Goal: Information Seeking & Learning: Find specific page/section

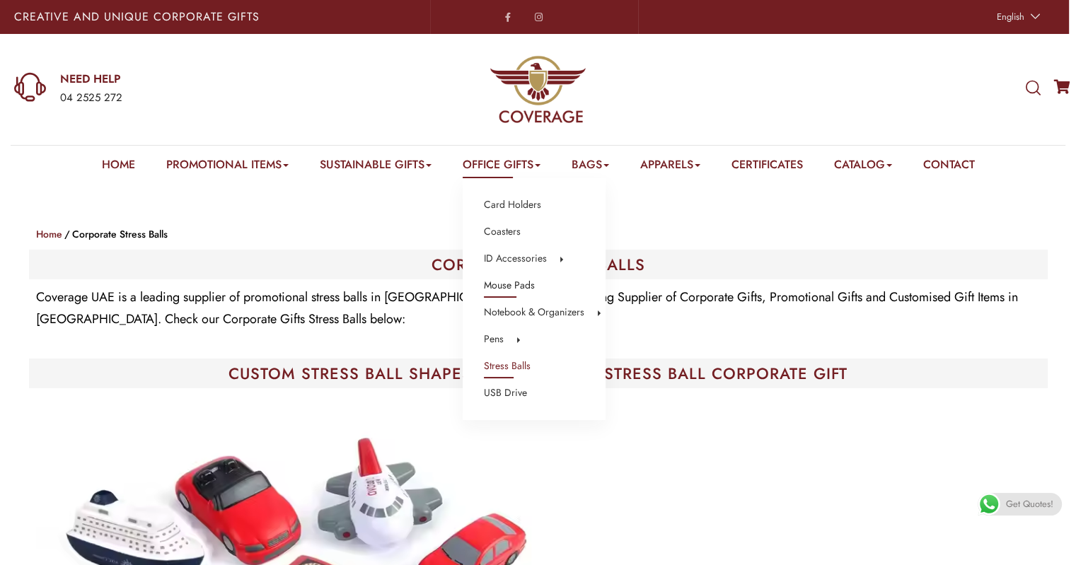
click at [502, 282] on link "Mouse Pads" at bounding box center [509, 286] width 51 height 18
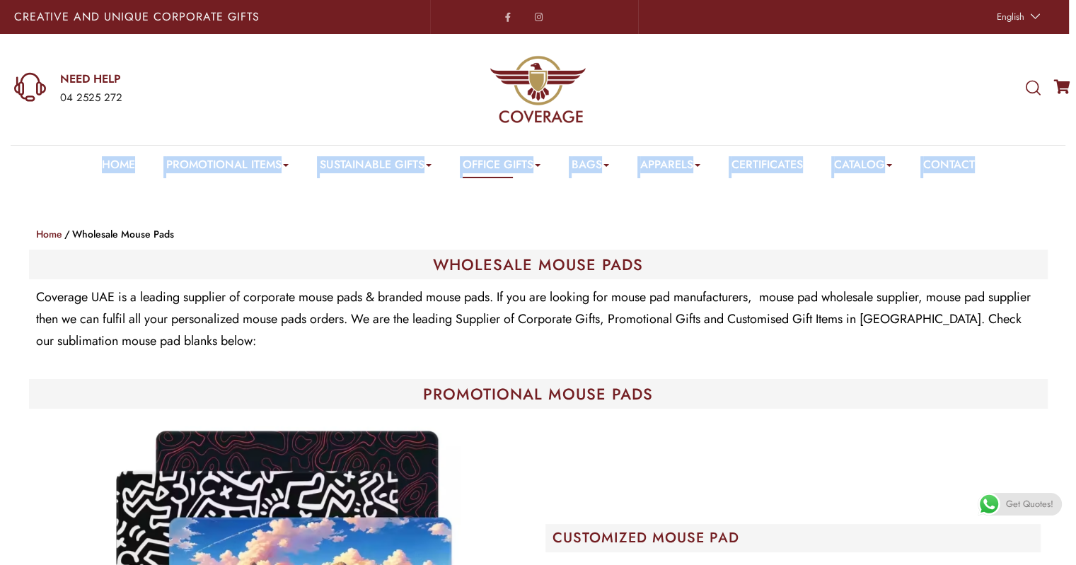
drag, startPoint x: 1027, startPoint y: 160, endPoint x: 998, endPoint y: 166, distance: 29.7
click at [998, 166] on div "Home Promotional Items Badge & Lapel Pin Drinkware Bottles Mugs Cufflinks Gift …" at bounding box center [538, 164] width 1076 height 38
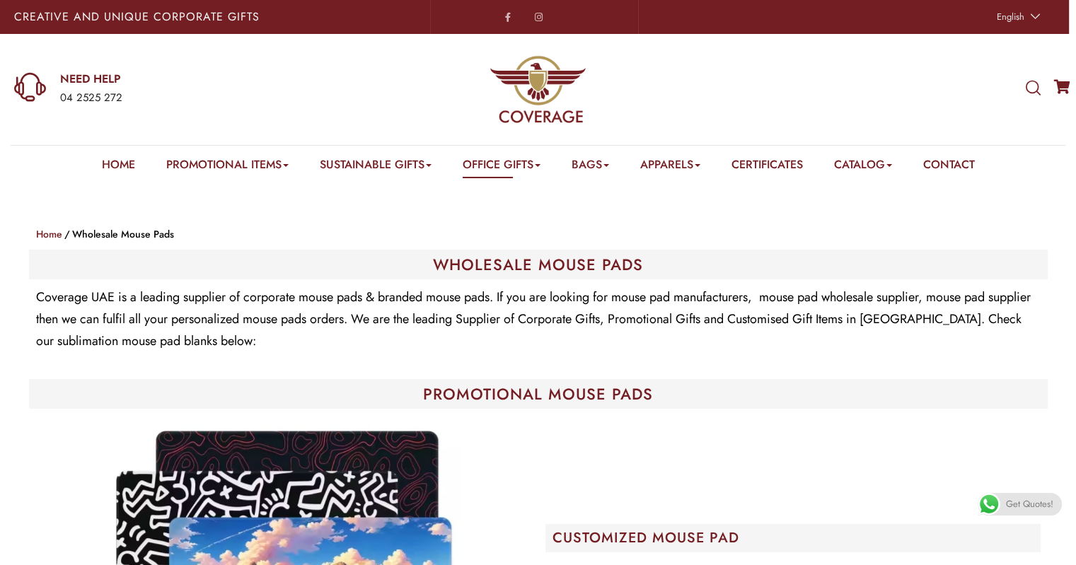
click at [998, 164] on div "Home Promotional Items Badge & Lapel Pin Drinkware Bottles Mugs Cufflinks Gift …" at bounding box center [538, 164] width 1076 height 38
click at [1026, 91] on icon at bounding box center [1033, 89] width 15 height 16
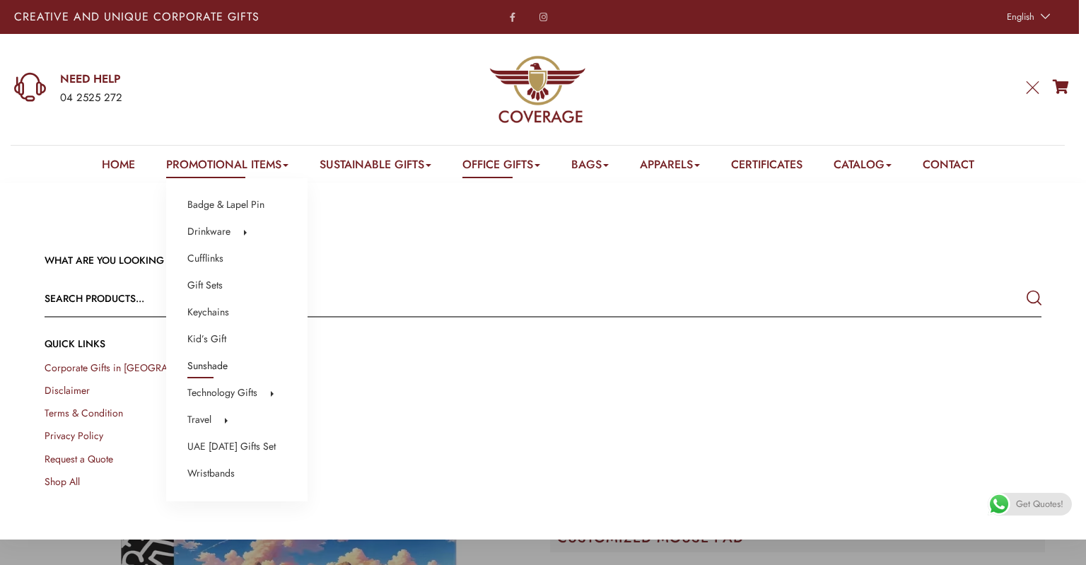
click at [214, 364] on link "Sunshade" at bounding box center [207, 366] width 40 height 18
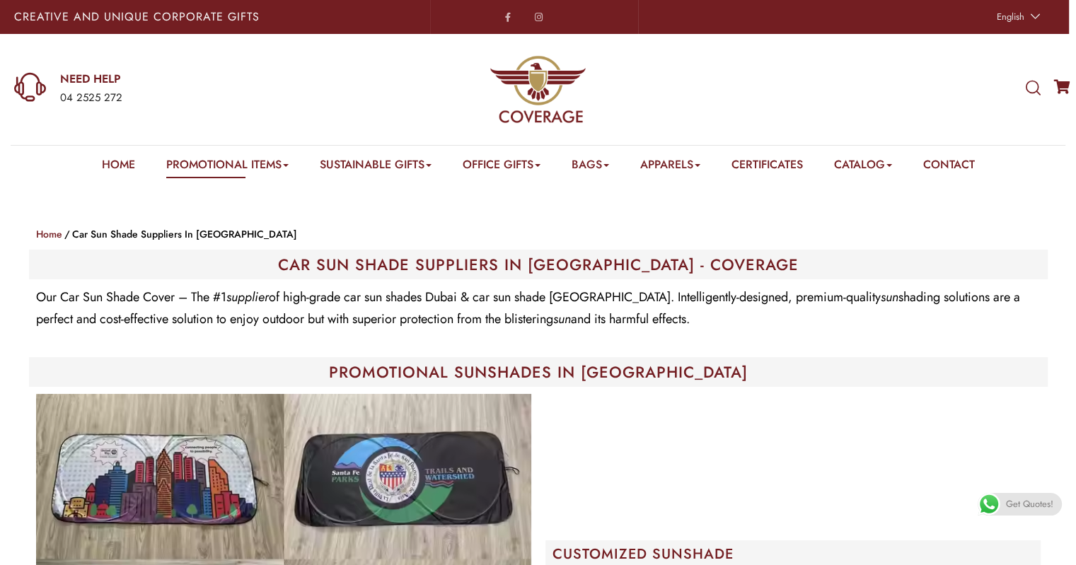
click at [1034, 79] on div "WHAT ARE YOU LOOKING FOR? Select a category Apparels Caps Scarfs T-Shirts Towel…" at bounding box center [896, 89] width 359 height 110
click at [1031, 86] on icon at bounding box center [1033, 89] width 15 height 16
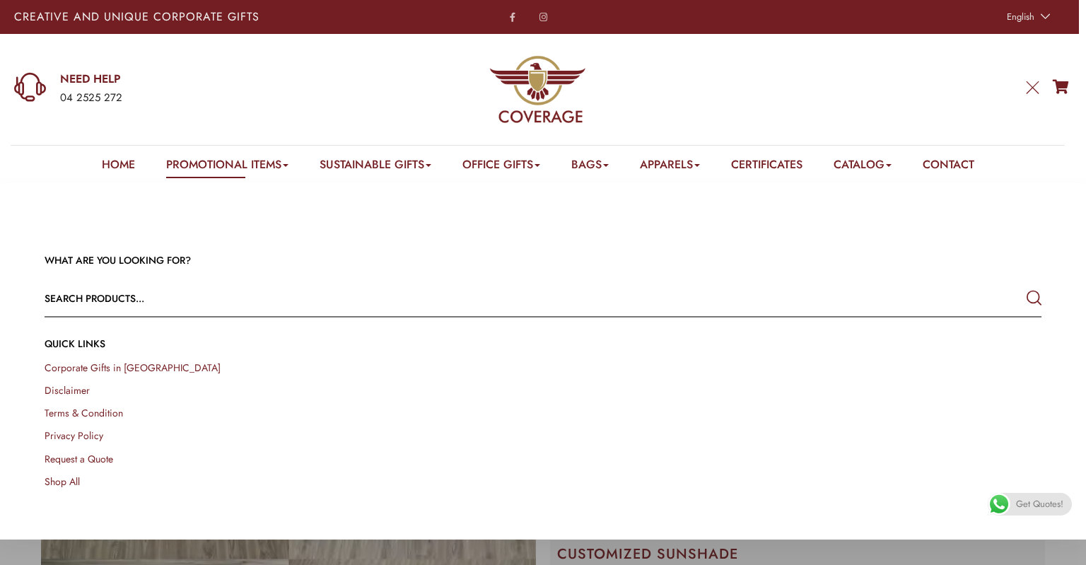
click at [110, 306] on input "text" at bounding box center [444, 299] width 798 height 34
type input "с"
click at [1027, 286] on button "submit" at bounding box center [1034, 298] width 15 height 25
click at [79, 299] on input "cap4" at bounding box center [444, 299] width 798 height 34
type input "cap"
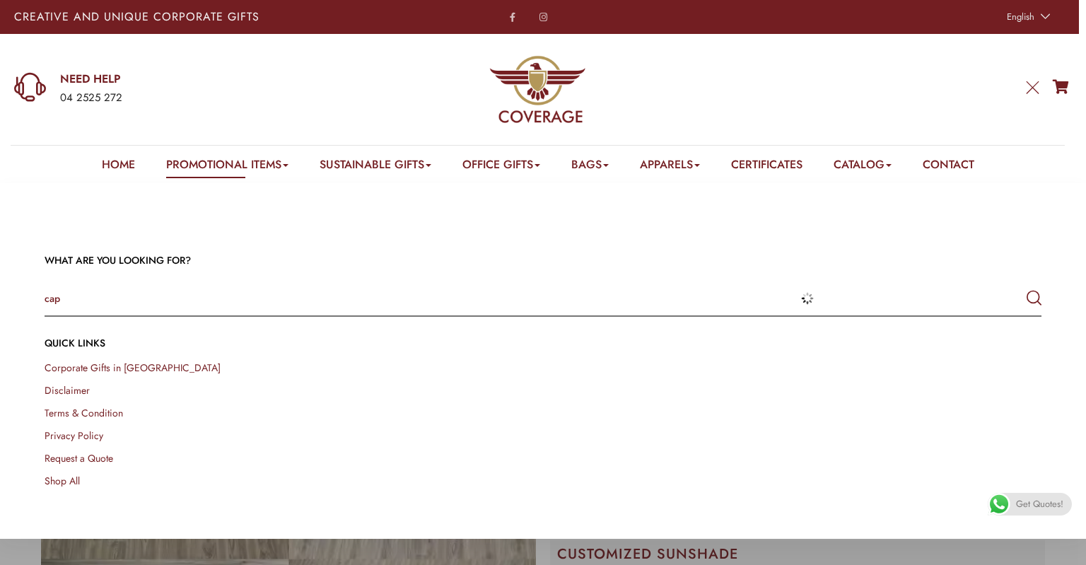
click at [1027, 286] on button "submit" at bounding box center [1034, 298] width 15 height 25
click at [95, 297] on input "cap" at bounding box center [444, 299] width 798 height 34
click at [1027, 286] on button "submit" at bounding box center [1034, 298] width 15 height 25
